Goal: Task Accomplishment & Management: Use online tool/utility

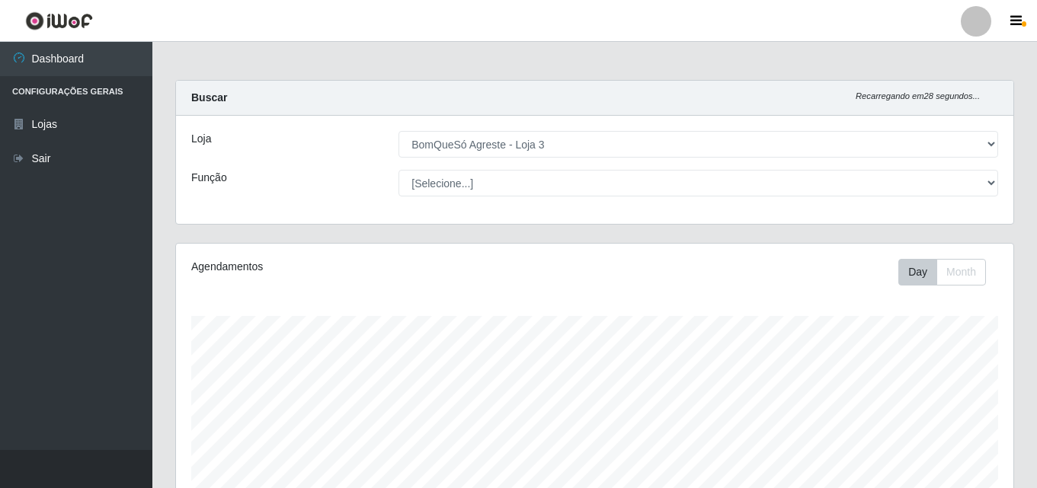
select select "215"
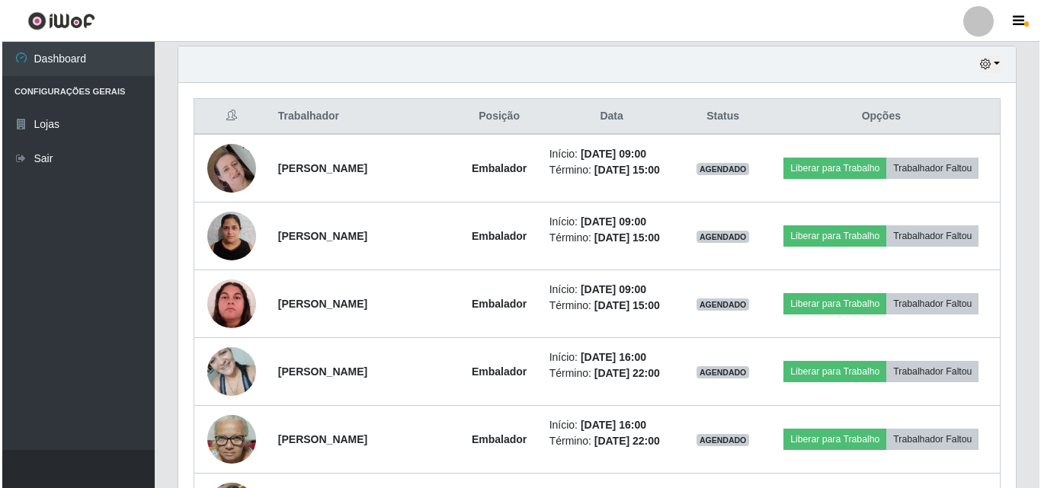
scroll to position [316, 837]
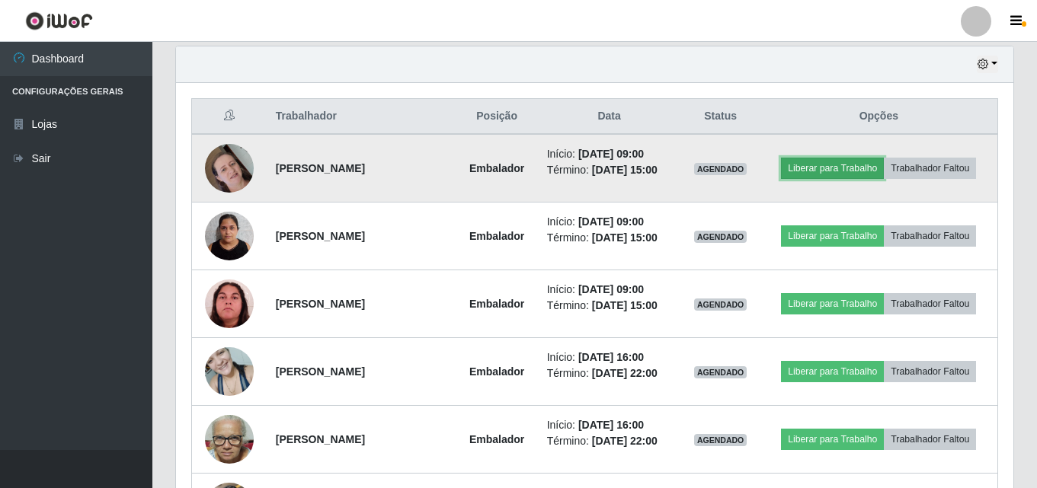
click at [846, 163] on button "Liberar para Trabalho" at bounding box center [832, 168] width 103 height 21
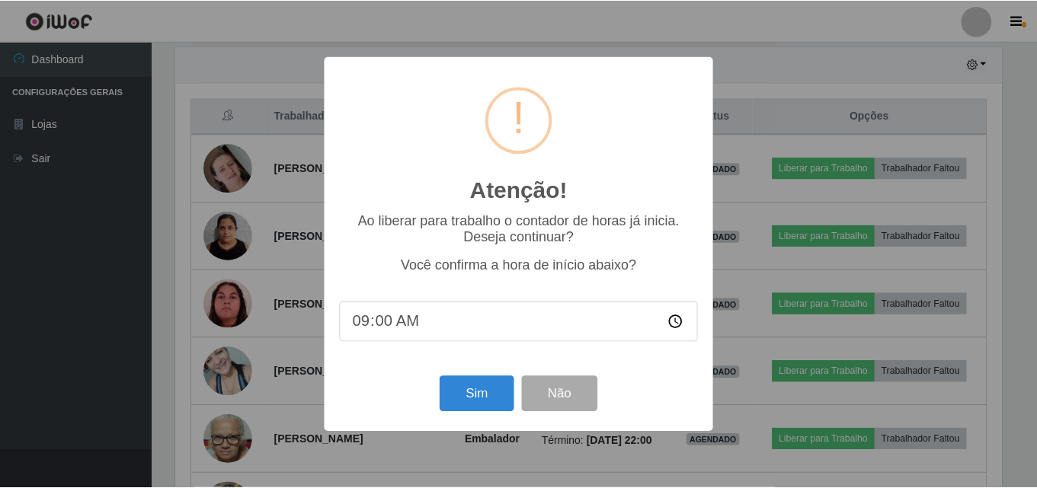
scroll to position [316, 830]
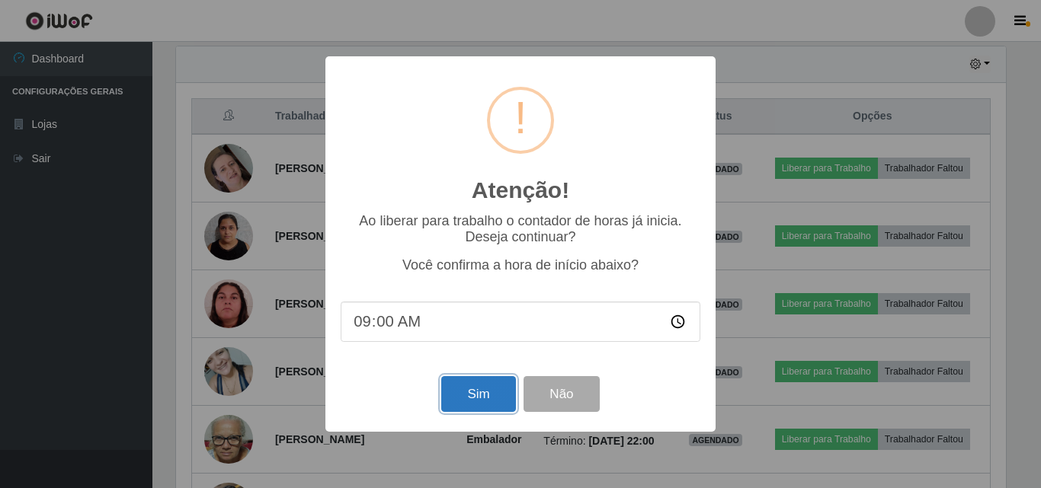
click at [488, 391] on button "Sim" at bounding box center [478, 394] width 74 height 36
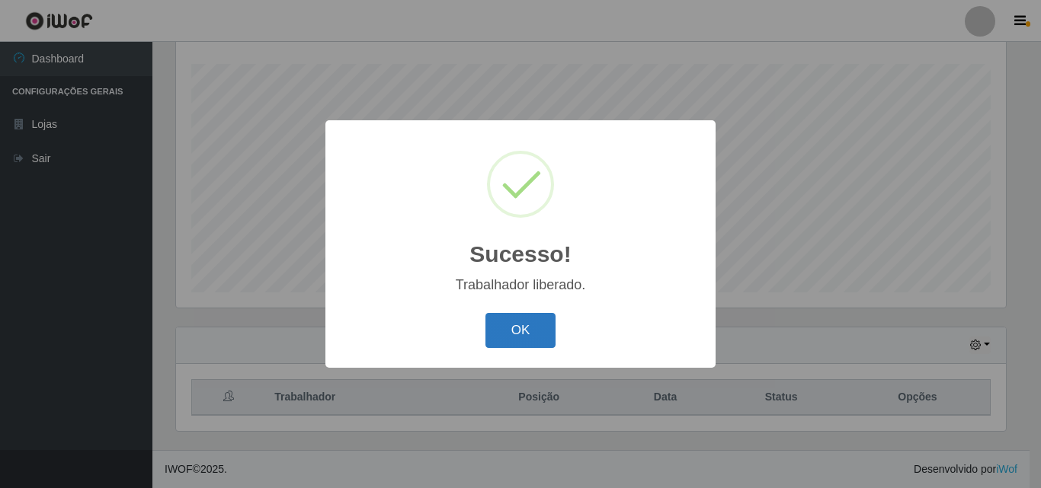
click at [543, 335] on button "OK" at bounding box center [520, 331] width 71 height 36
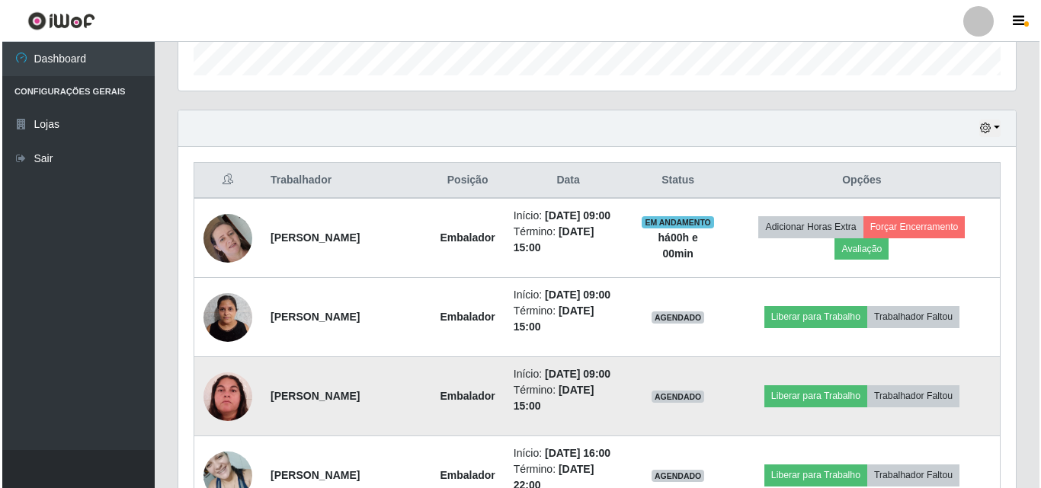
scroll to position [557, 0]
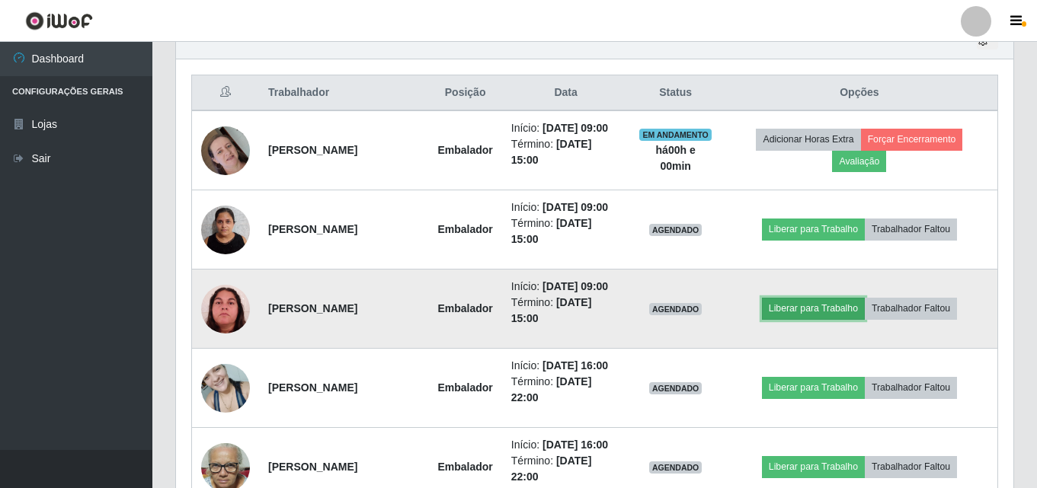
click at [820, 308] on button "Liberar para Trabalho" at bounding box center [813, 308] width 103 height 21
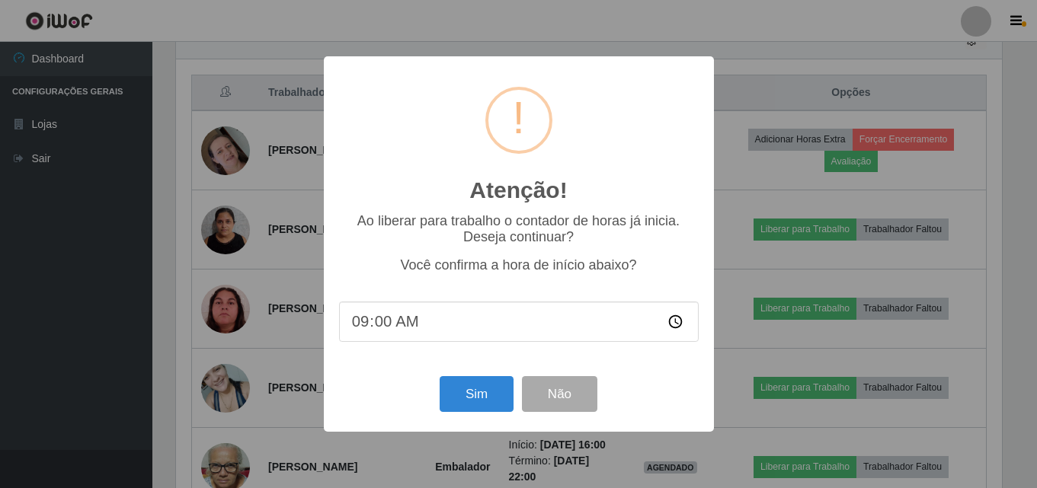
scroll to position [316, 830]
click at [473, 403] on button "Sim" at bounding box center [478, 394] width 74 height 36
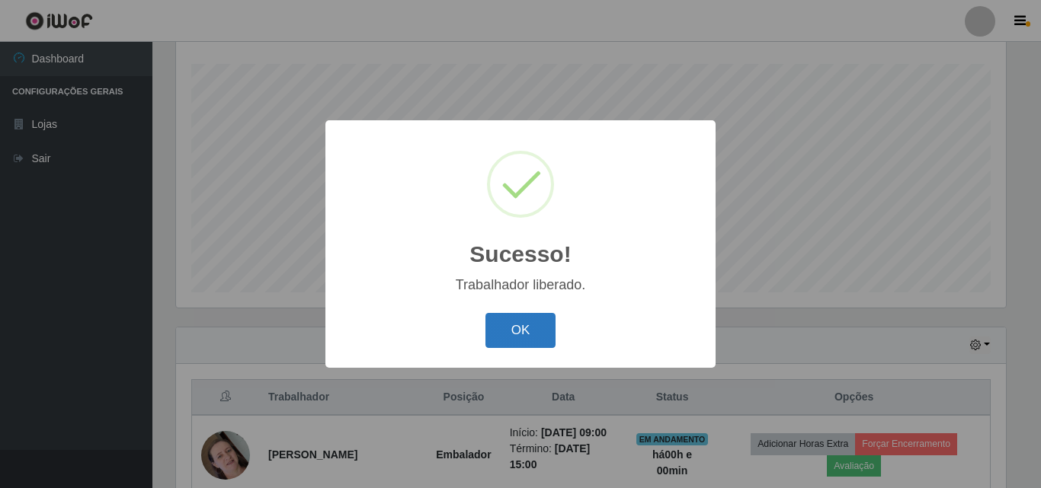
click at [527, 335] on button "OK" at bounding box center [520, 331] width 71 height 36
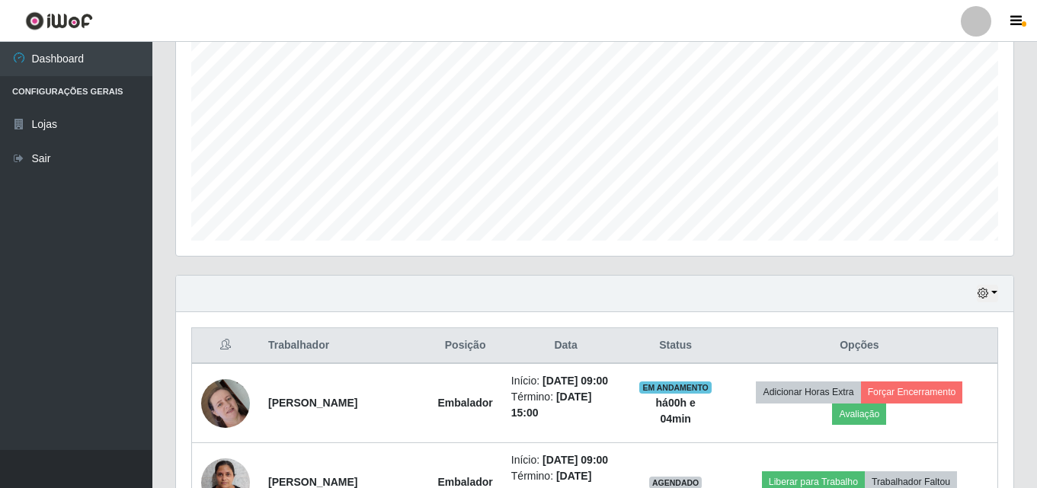
scroll to position [557, 0]
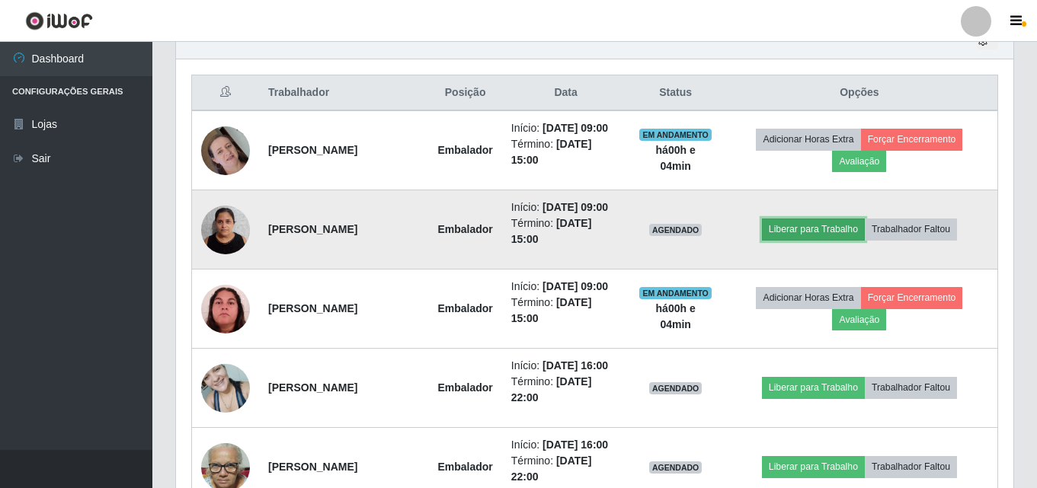
click at [798, 226] on button "Liberar para Trabalho" at bounding box center [813, 229] width 103 height 21
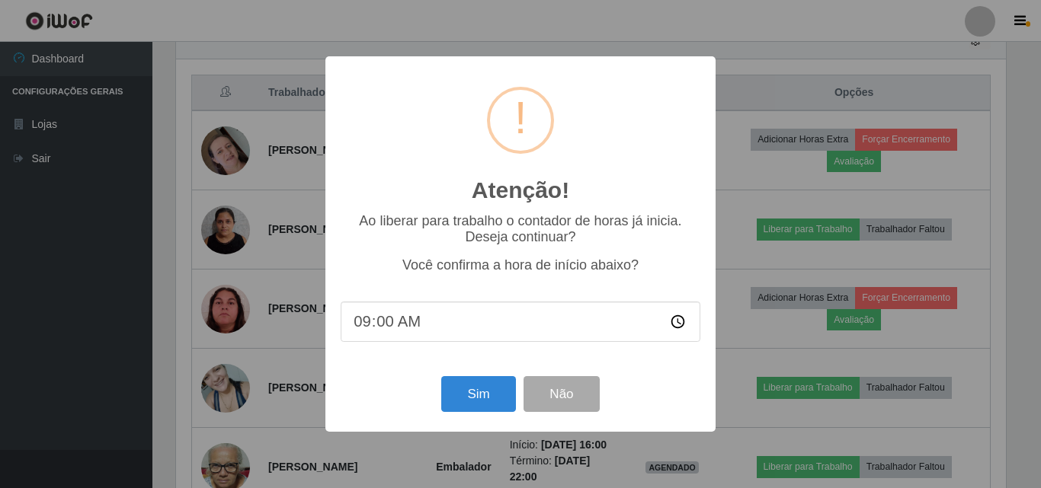
type input "09:04"
click at [491, 389] on button "Sim" at bounding box center [478, 394] width 74 height 36
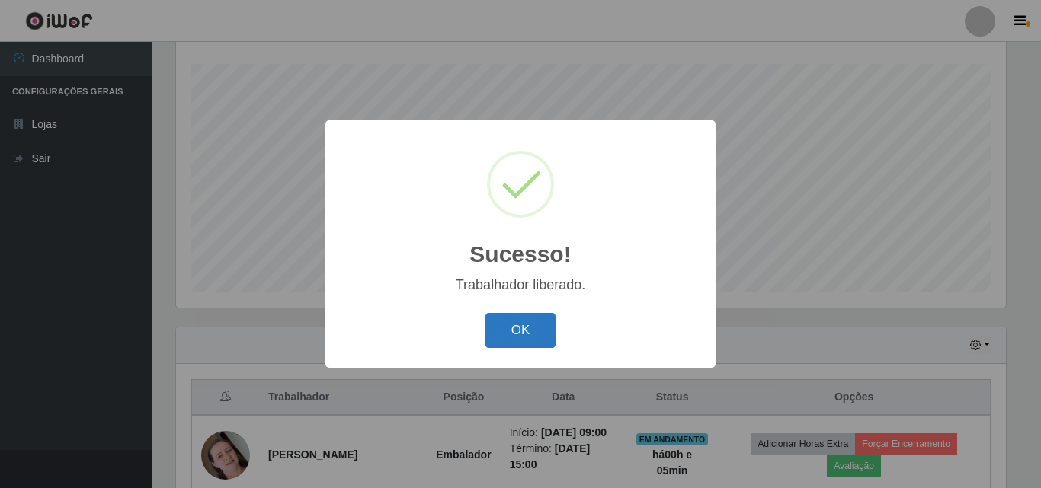
click at [536, 335] on button "OK" at bounding box center [520, 331] width 71 height 36
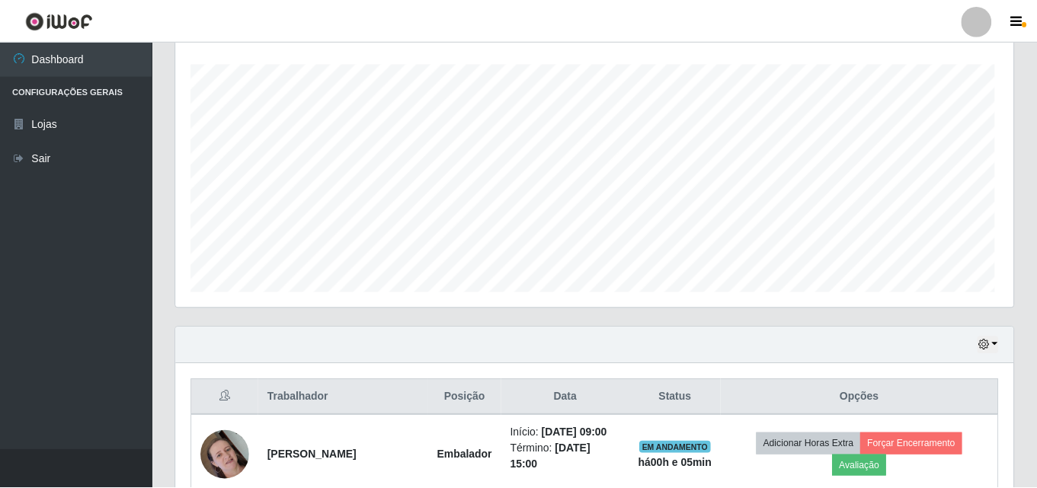
scroll to position [316, 837]
